Goal: Navigation & Orientation: Find specific page/section

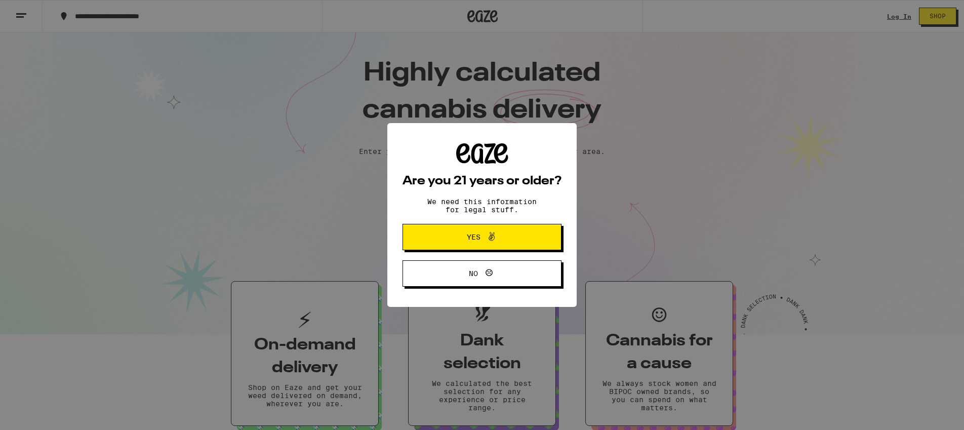
click at [150, 98] on div "Are you 21 years or older? We need this information for legal stuff. Yes No" at bounding box center [482, 215] width 964 height 430
click at [481, 239] on span at bounding box center [489, 236] width 17 height 13
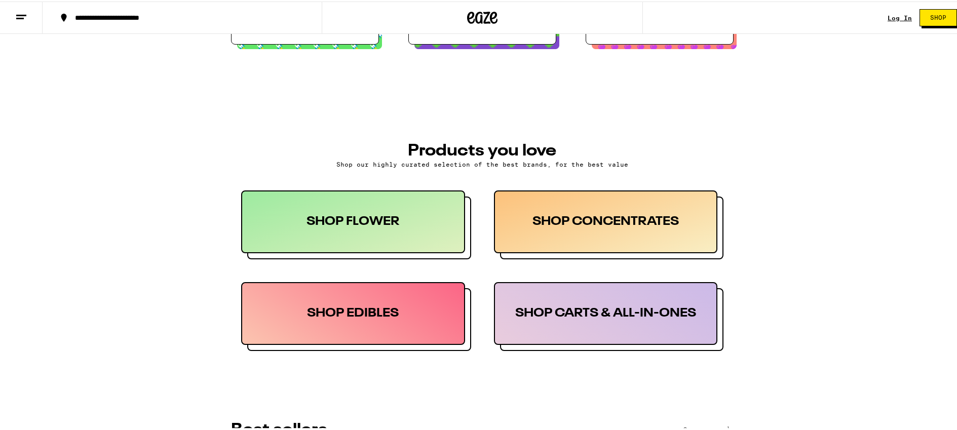
scroll to position [405, 0]
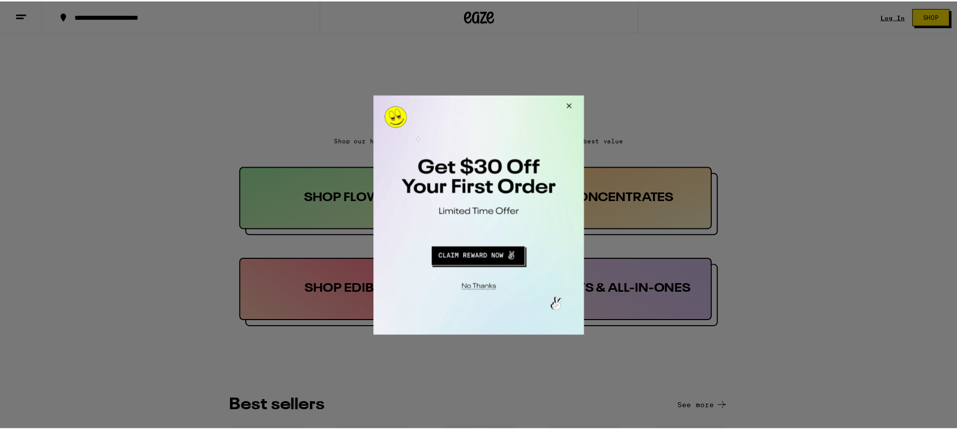
click at [565, 101] on button "Close Modal" at bounding box center [568, 107] width 27 height 24
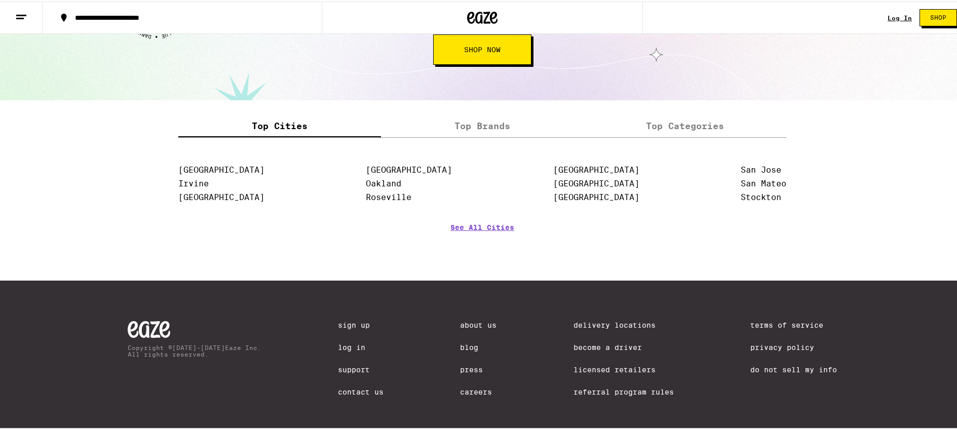
scroll to position [1252, 0]
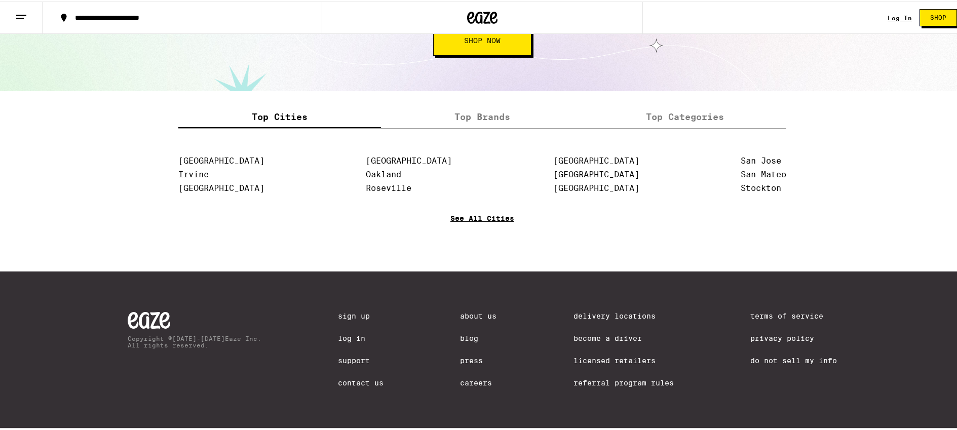
click at [488, 216] on link "See All Cities" at bounding box center [482, 231] width 64 height 37
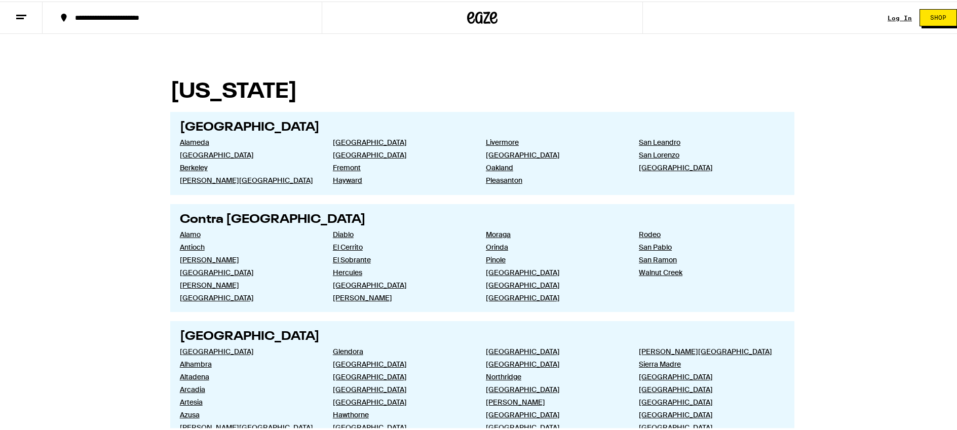
scroll to position [67, 0]
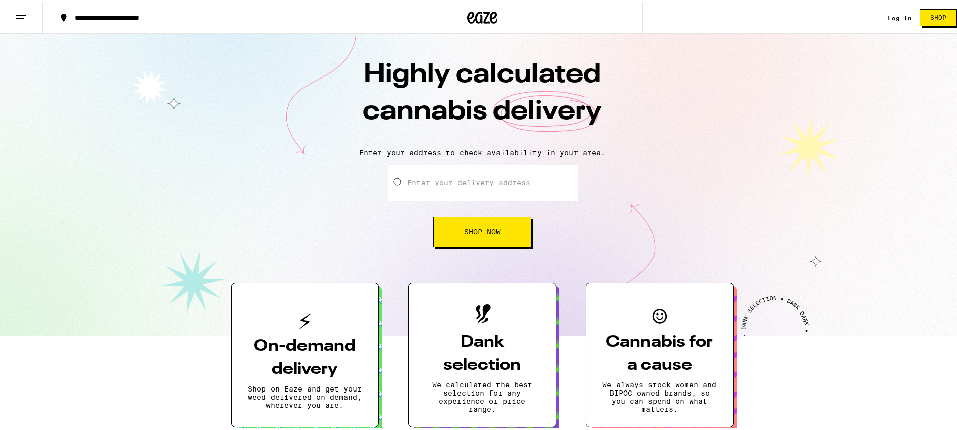
drag, startPoint x: 476, startPoint y: 20, endPoint x: 476, endPoint y: 12, distance: 8.1
drag, startPoint x: 476, startPoint y: 12, endPoint x: 470, endPoint y: 12, distance: 6.1
click at [470, 12] on icon at bounding box center [471, 16] width 8 height 12
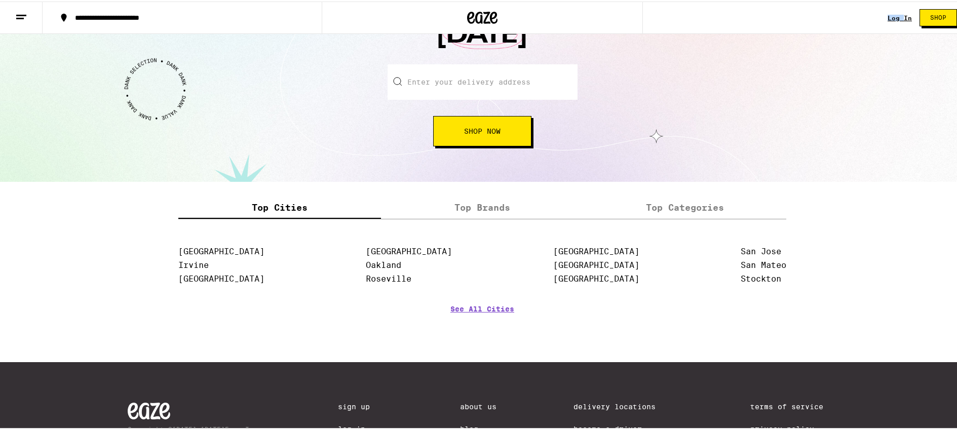
scroll to position [1252, 0]
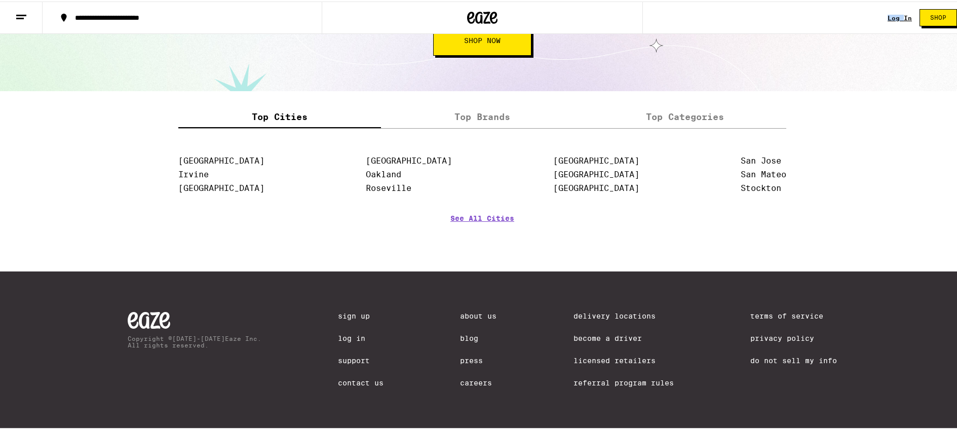
click at [476, 310] on link "About Us" at bounding box center [478, 314] width 36 height 8
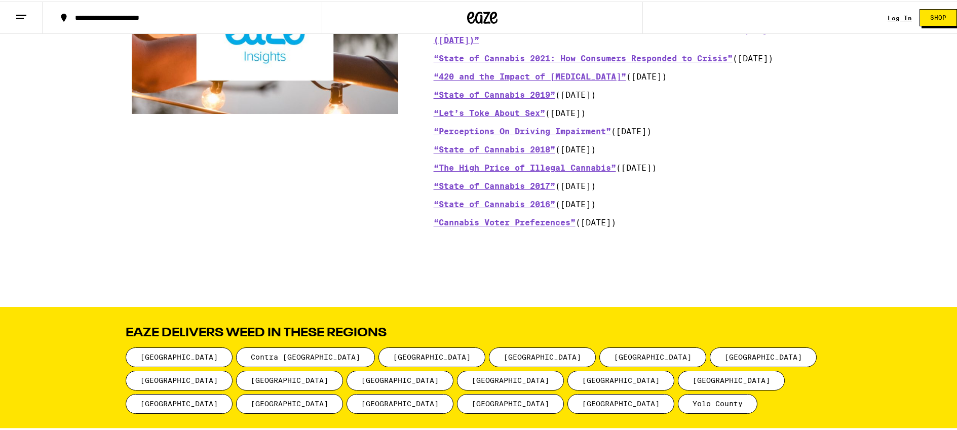
scroll to position [1279, 0]
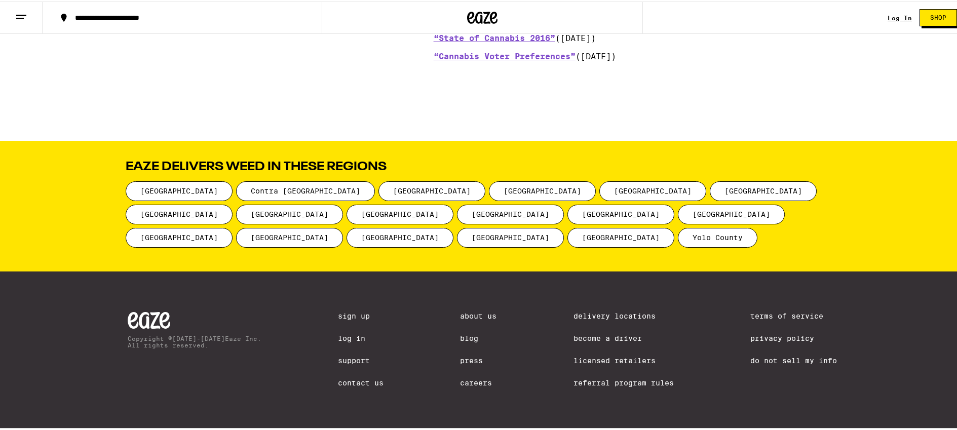
drag, startPoint x: 150, startPoint y: 312, endPoint x: 222, endPoint y: 88, distance: 235.0
